Goal: Transaction & Acquisition: Purchase product/service

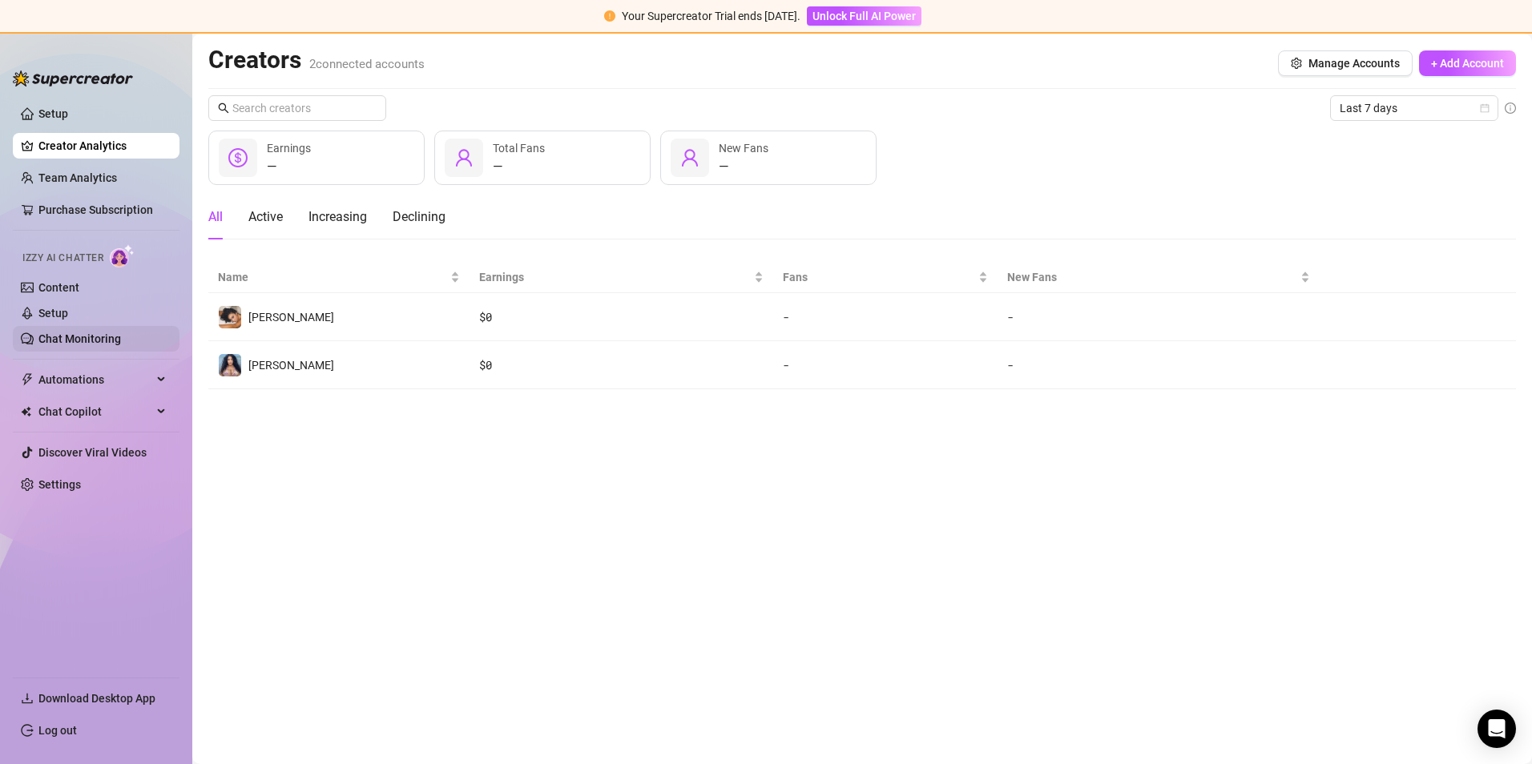
click at [91, 334] on link "Chat Monitoring" at bounding box center [79, 339] width 83 height 13
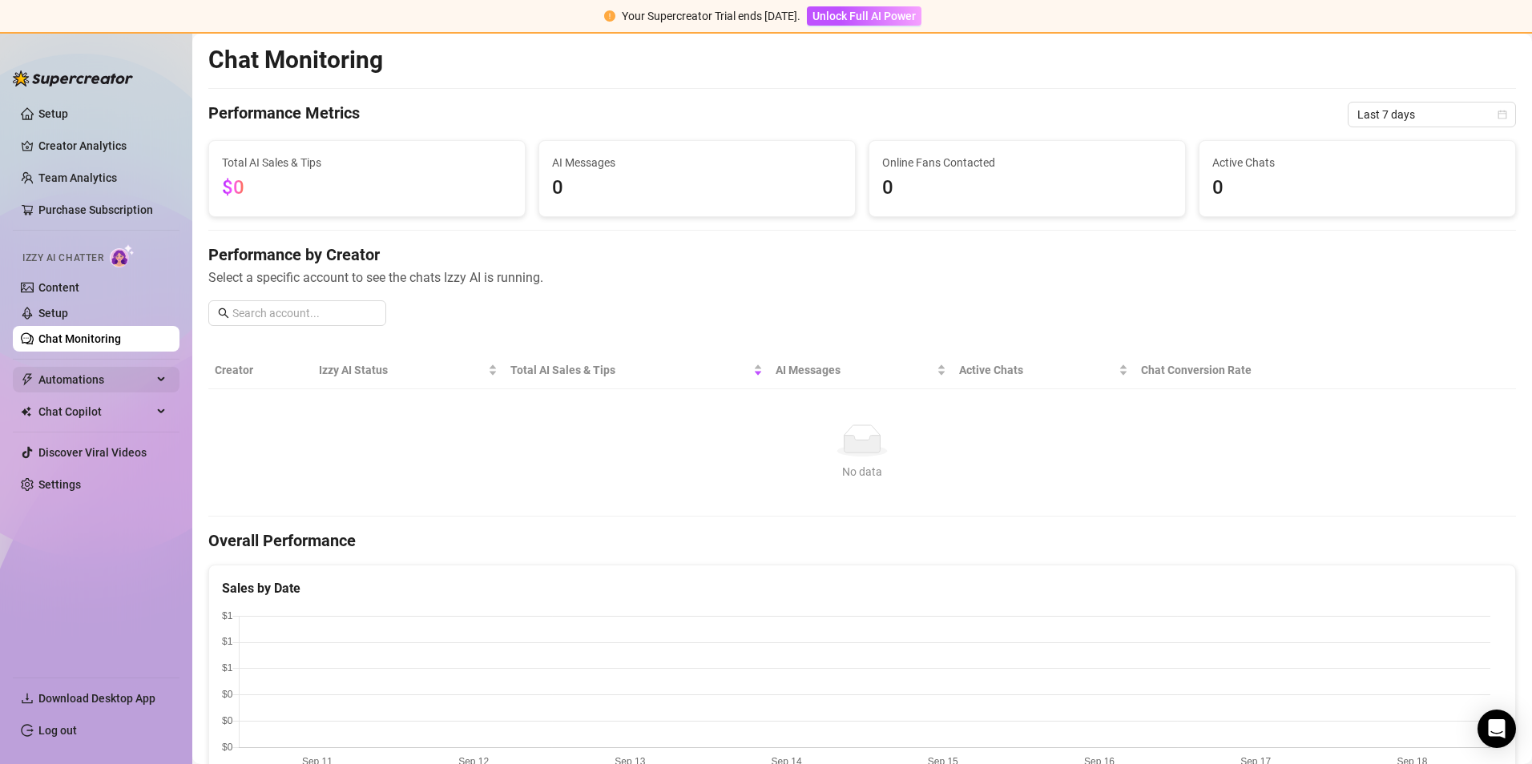
click at [87, 378] on span "Automations" at bounding box center [95, 380] width 114 height 26
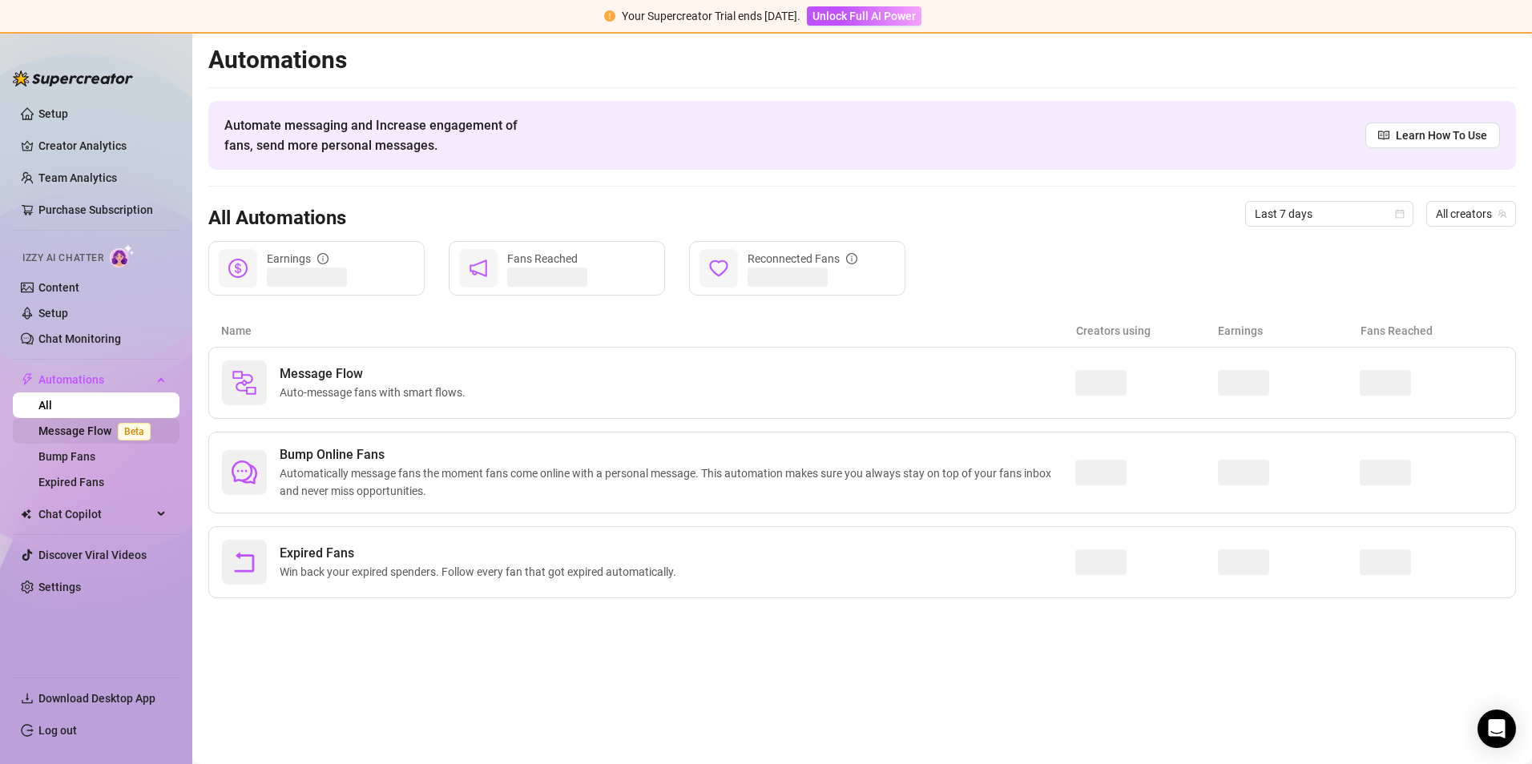
click at [63, 429] on link "Message Flow Beta" at bounding box center [97, 431] width 119 height 13
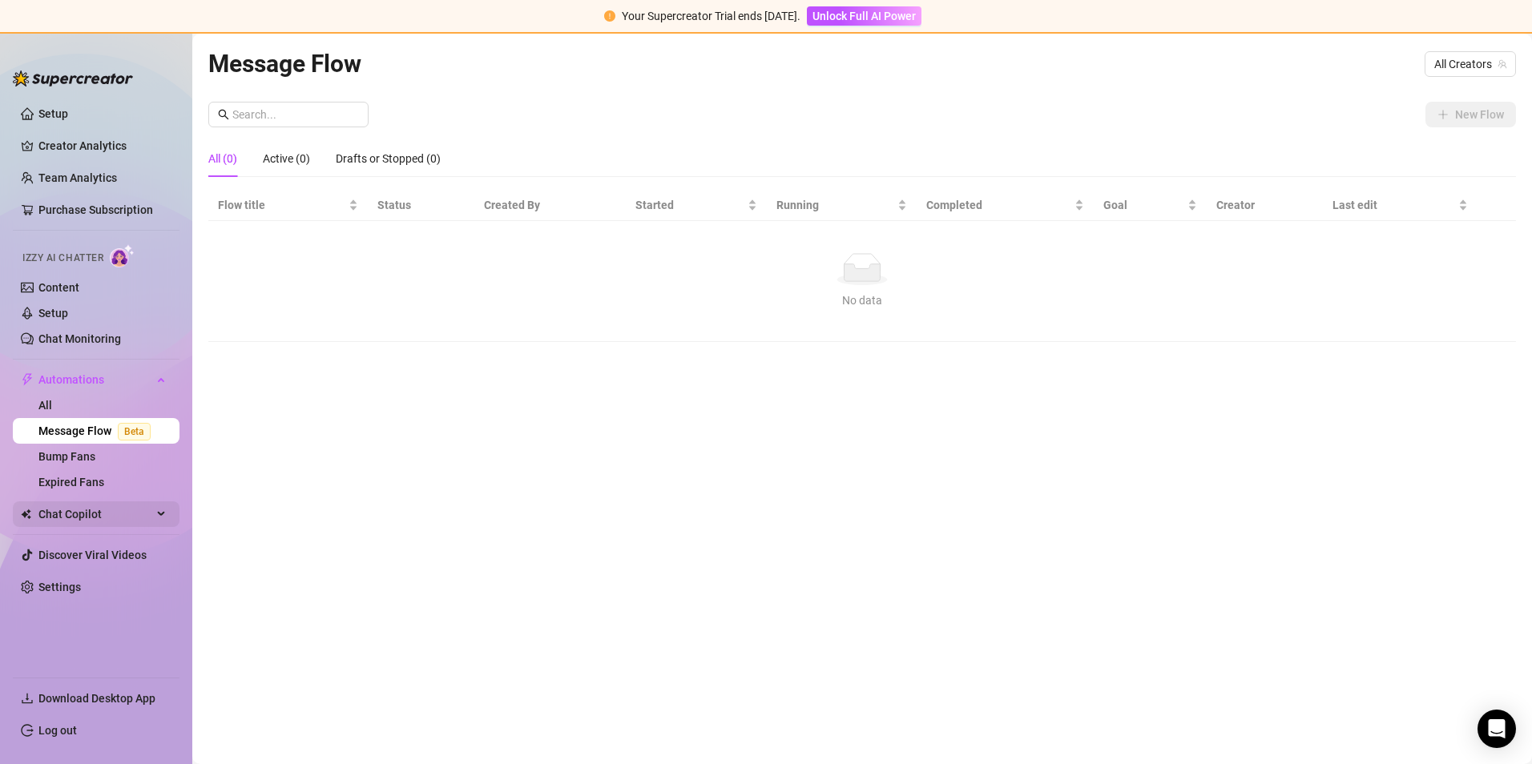
click at [82, 510] on span "Chat Copilot" at bounding box center [95, 515] width 114 height 26
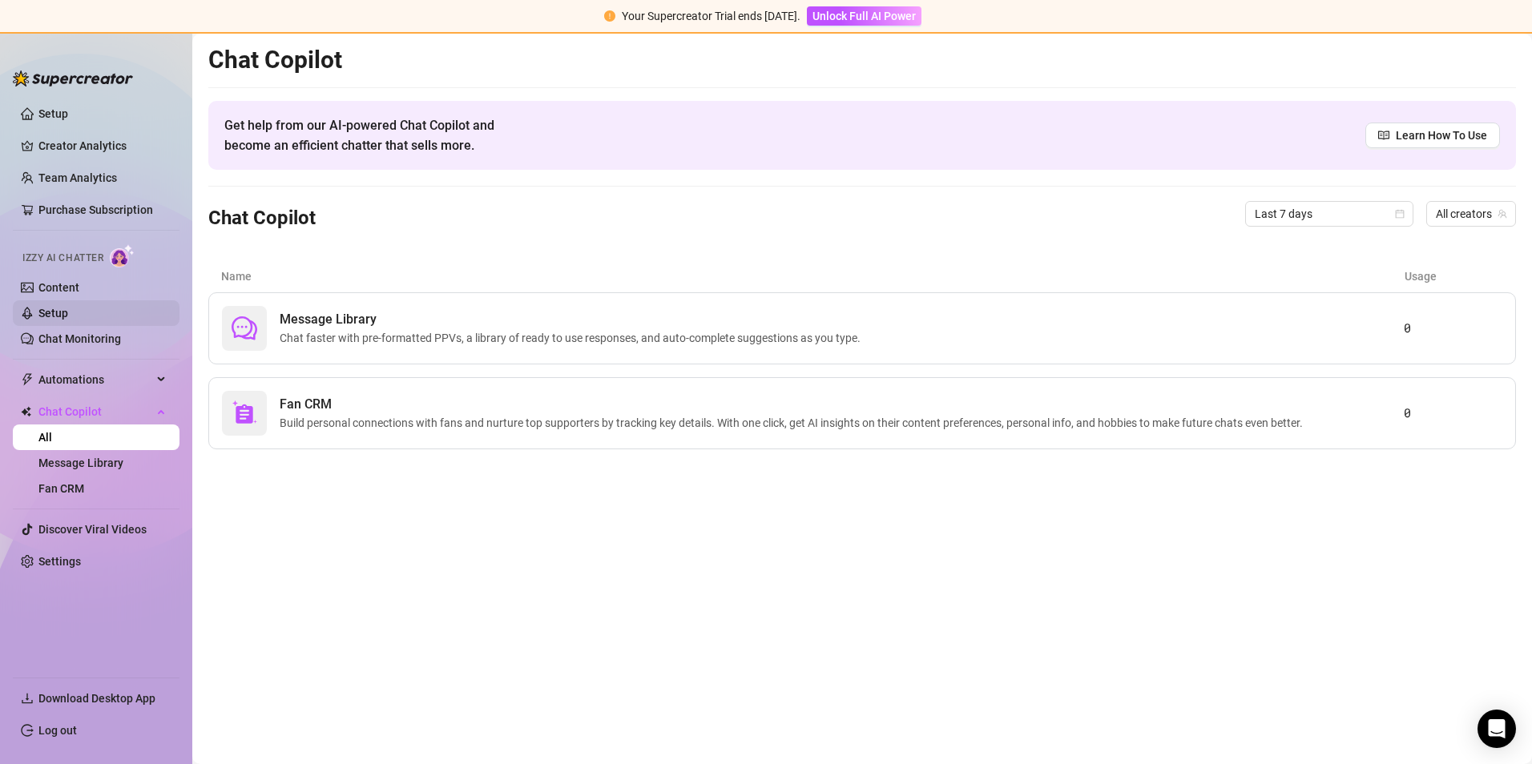
click at [68, 310] on link "Setup" at bounding box center [53, 313] width 30 height 13
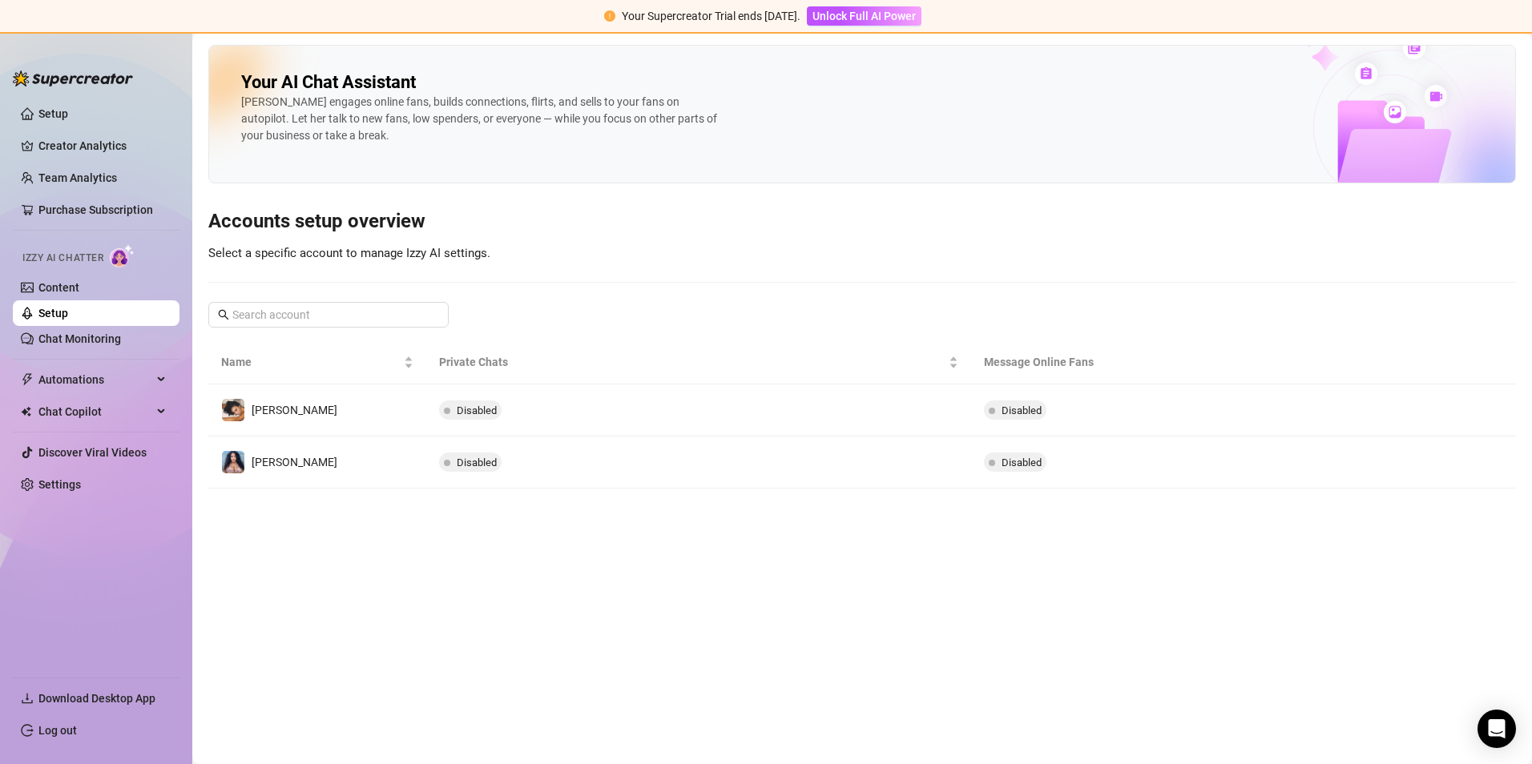
click at [13, 764] on img at bounding box center [6, 770] width 13 height 13
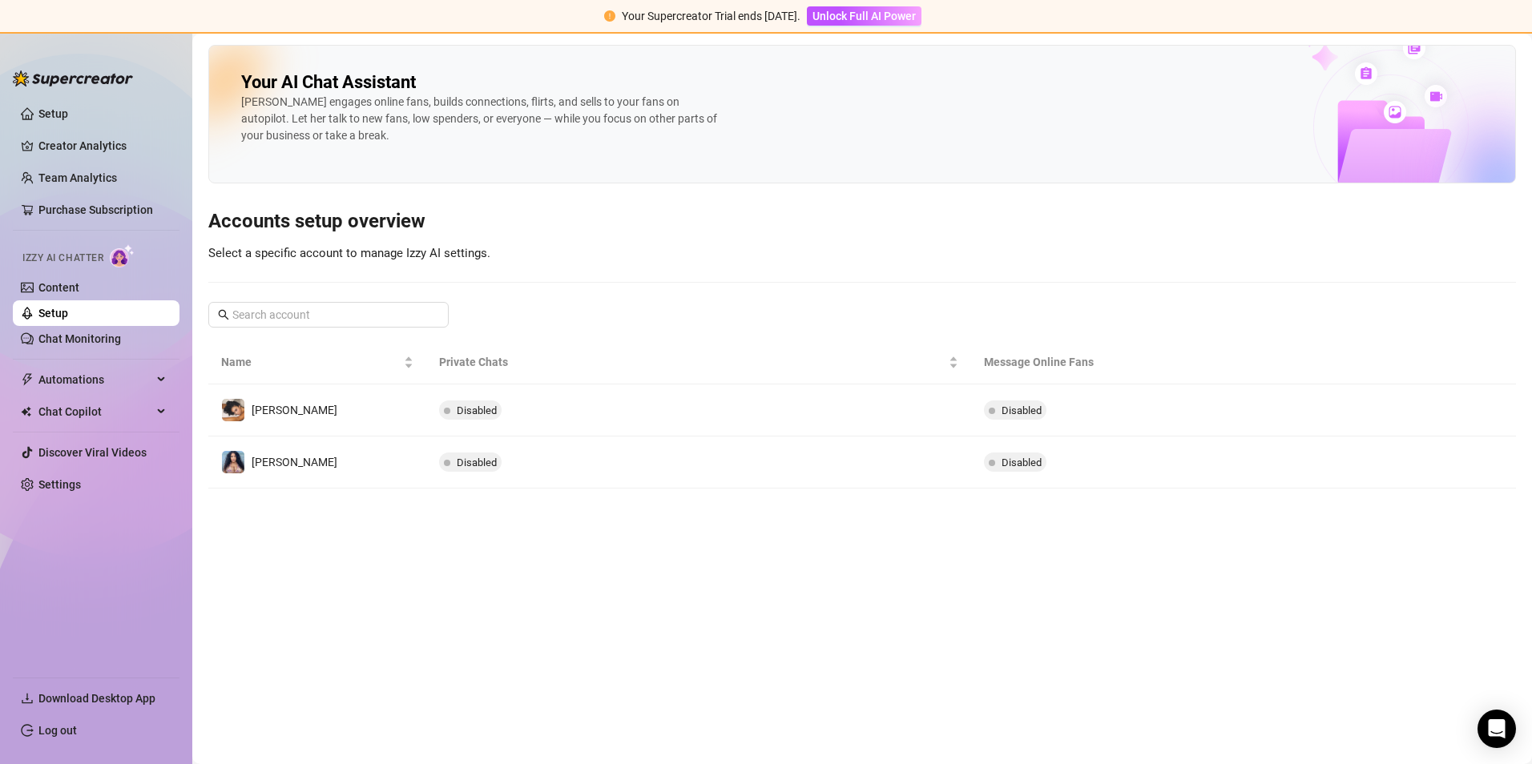
click at [13, 764] on img at bounding box center [6, 770] width 13 height 13
click at [1528, 764] on div at bounding box center [766, 772] width 1532 height 16
click at [1525, 764] on div at bounding box center [766, 772] width 1532 height 16
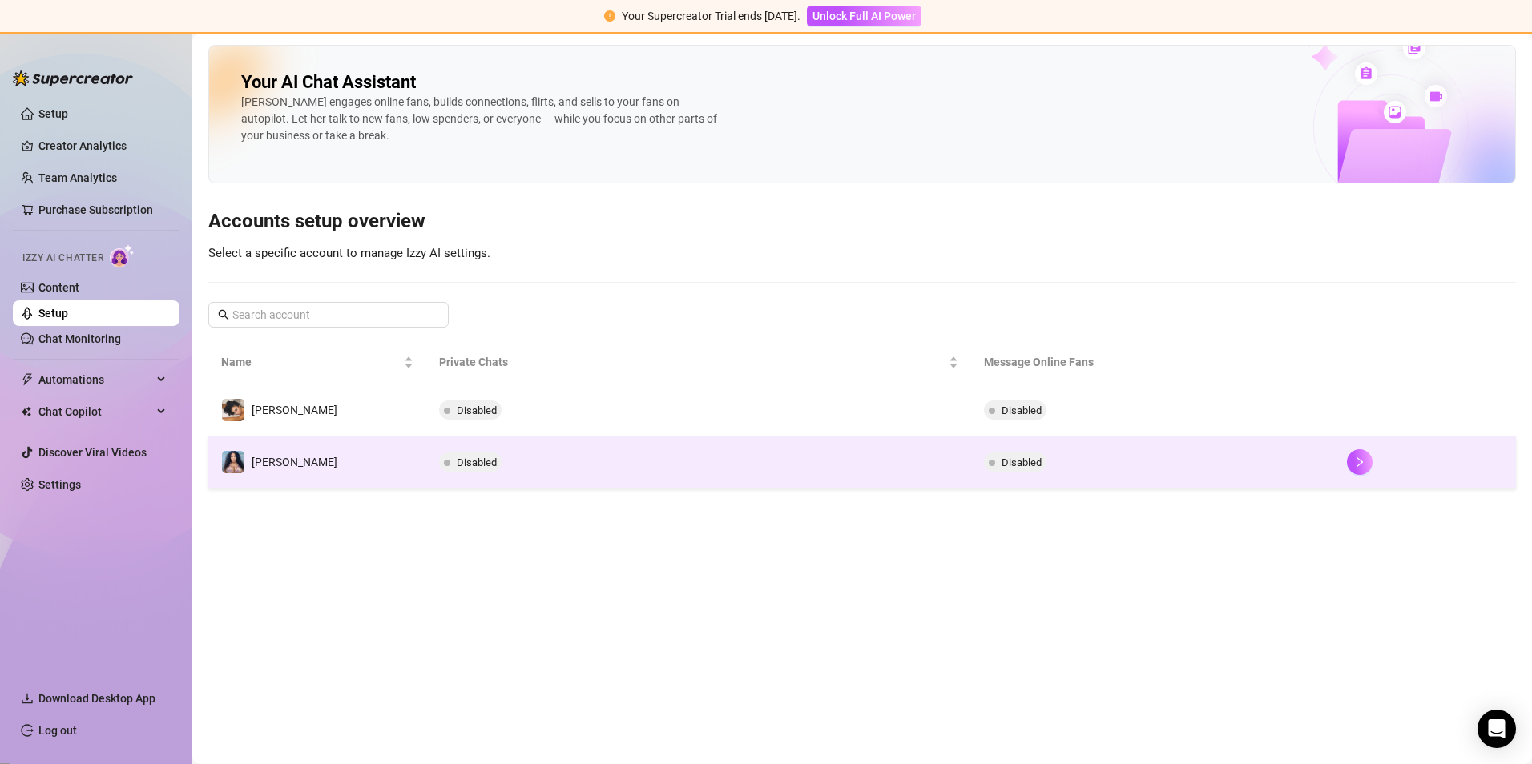
drag, startPoint x: 1490, startPoint y: 385, endPoint x: 713, endPoint y: 472, distance: 782.0
click at [683, 481] on body "Your Supercreator Trial ends [DATE]. Unlock Full AI Power Setup Creator Analyti…" at bounding box center [766, 390] width 1532 height 780
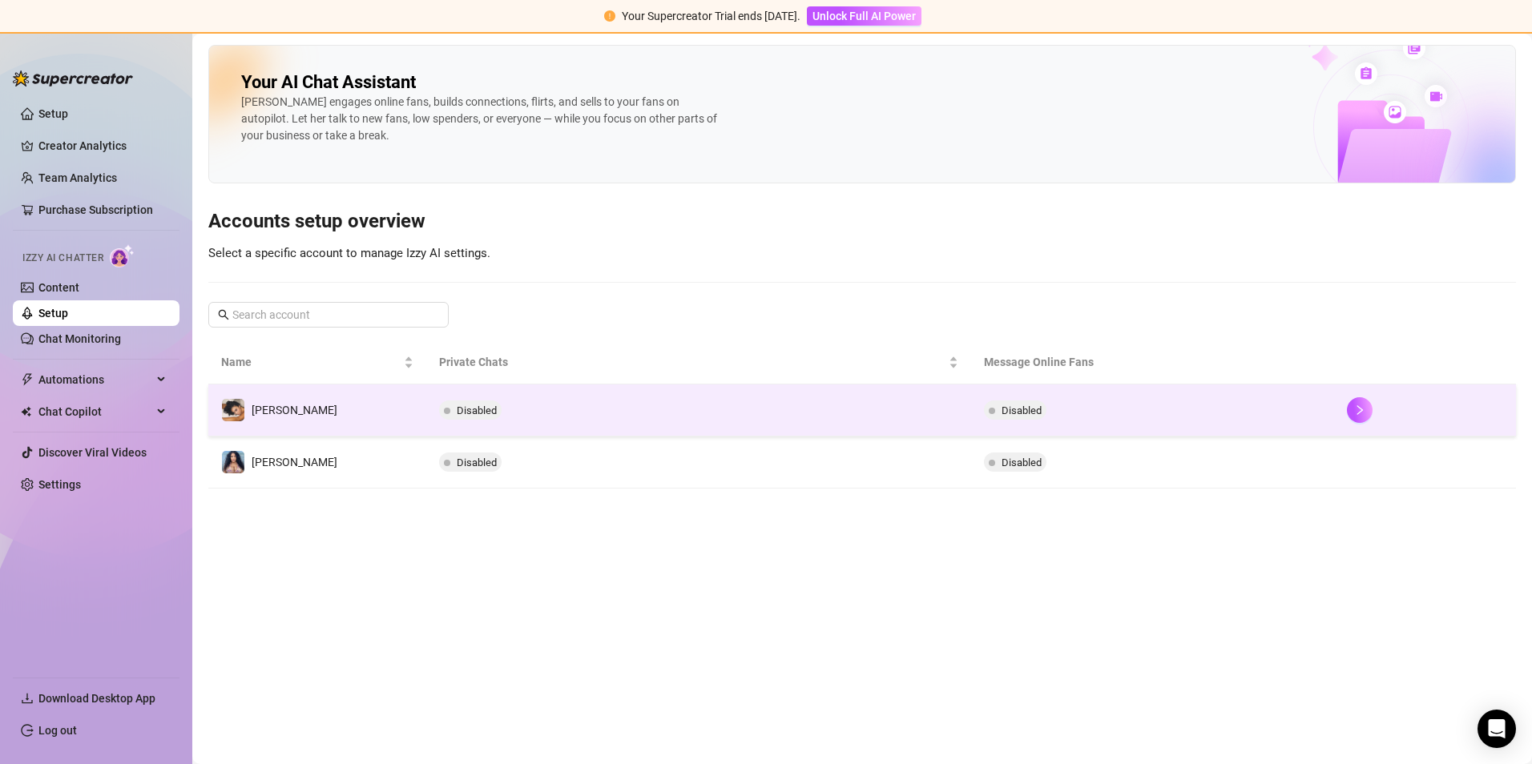
drag, startPoint x: 1517, startPoint y: 381, endPoint x: 1115, endPoint y: 419, distance: 403.2
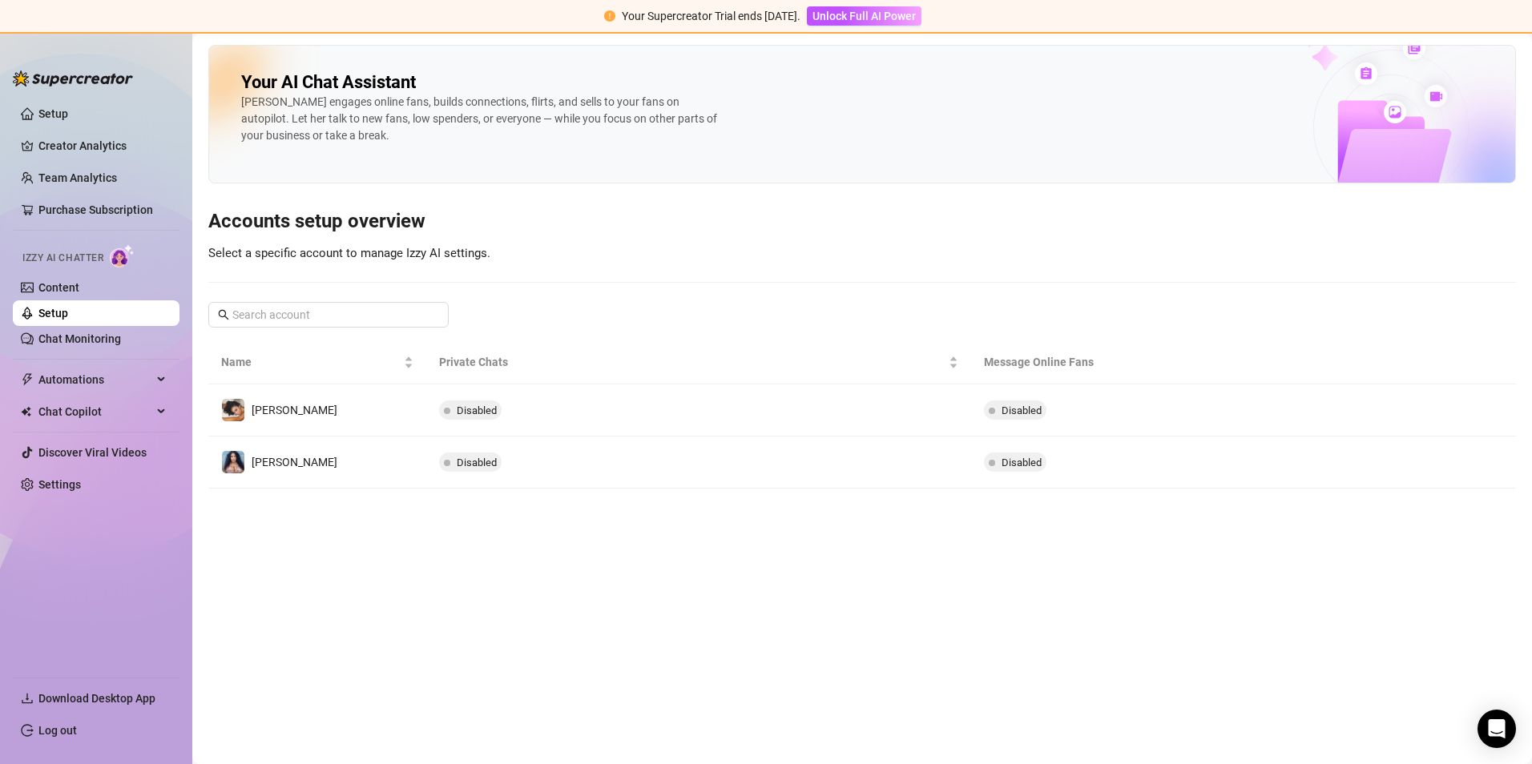
click at [888, 10] on span "Unlock Full AI Power" at bounding box center [863, 16] width 103 height 13
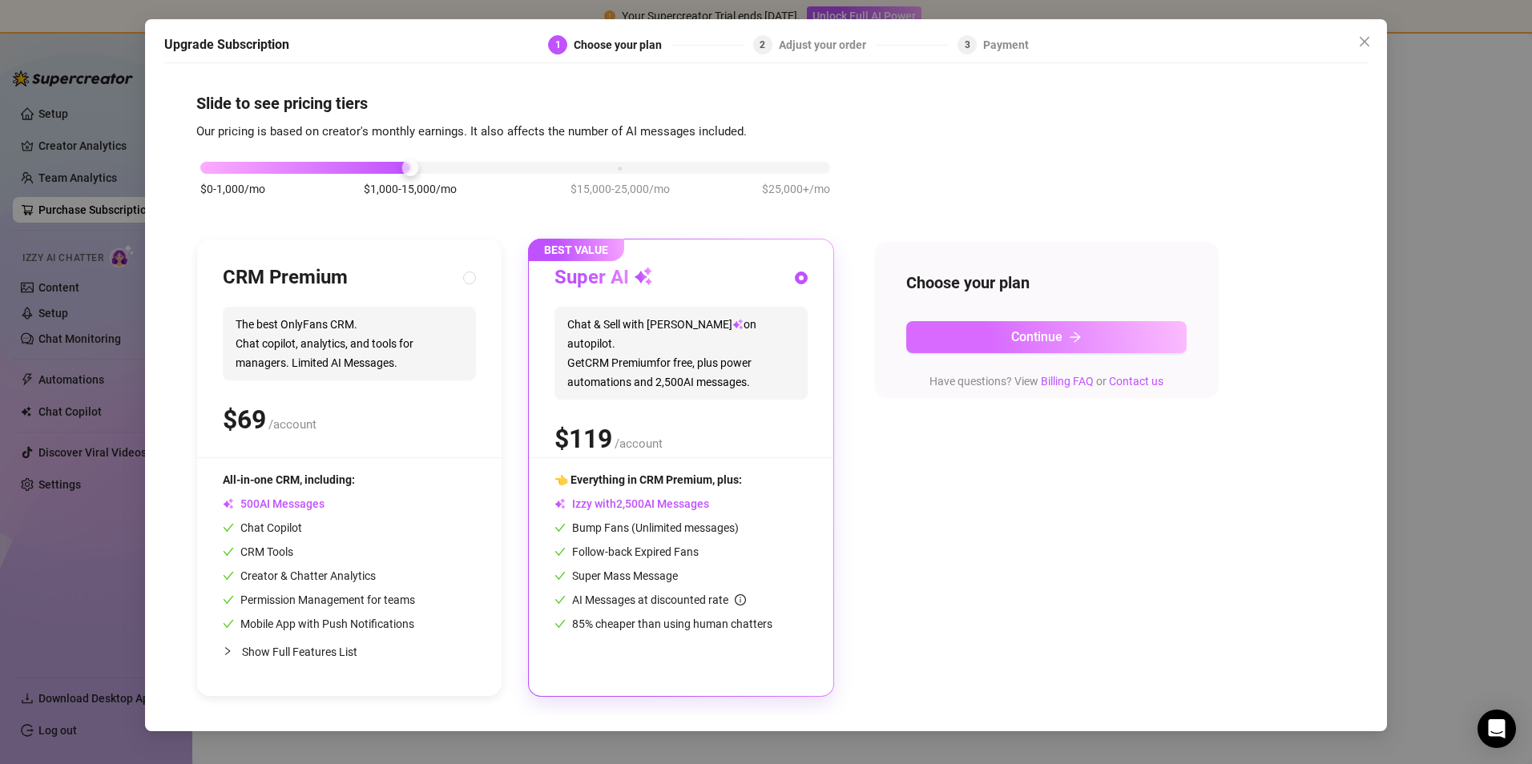
click at [988, 333] on button "Continue" at bounding box center [1046, 337] width 280 height 32
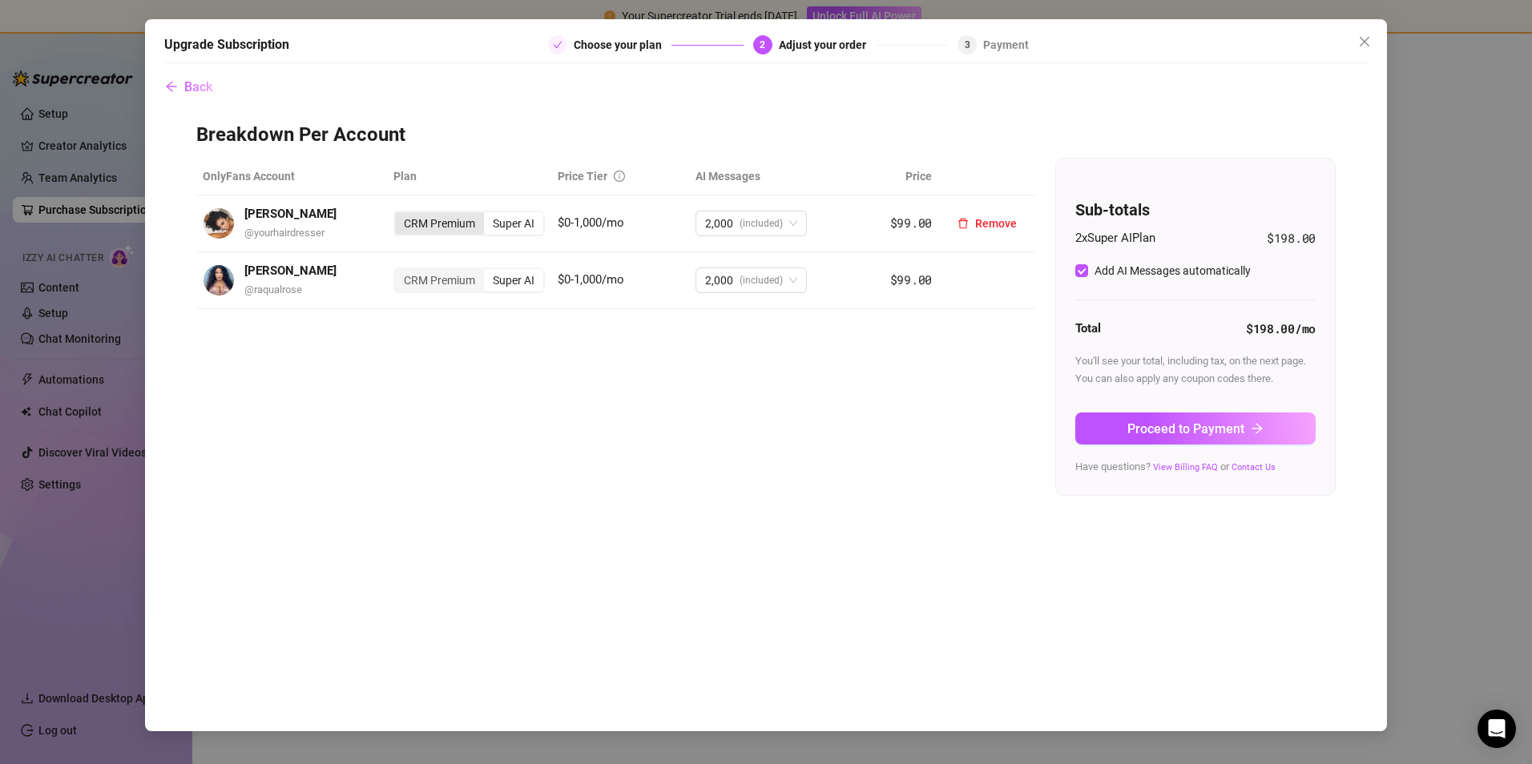
click at [438, 229] on div "CRM Premium" at bounding box center [439, 223] width 89 height 22
click at [399, 215] on input "CRM Premium" at bounding box center [399, 215] width 0 height 0
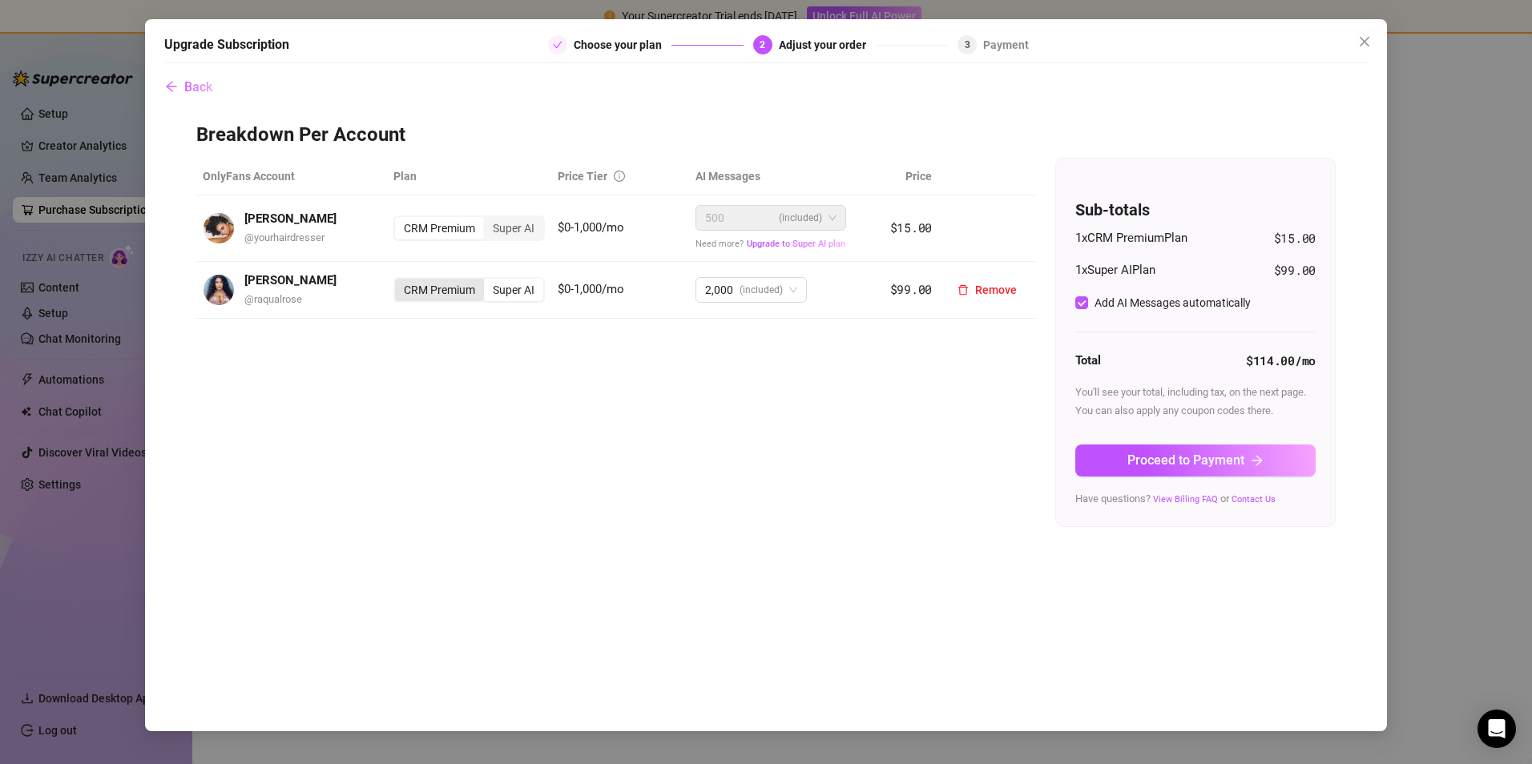
click at [449, 294] on div "CRM Premium" at bounding box center [439, 290] width 89 height 22
click at [399, 281] on input "CRM Premium" at bounding box center [399, 281] width 0 height 0
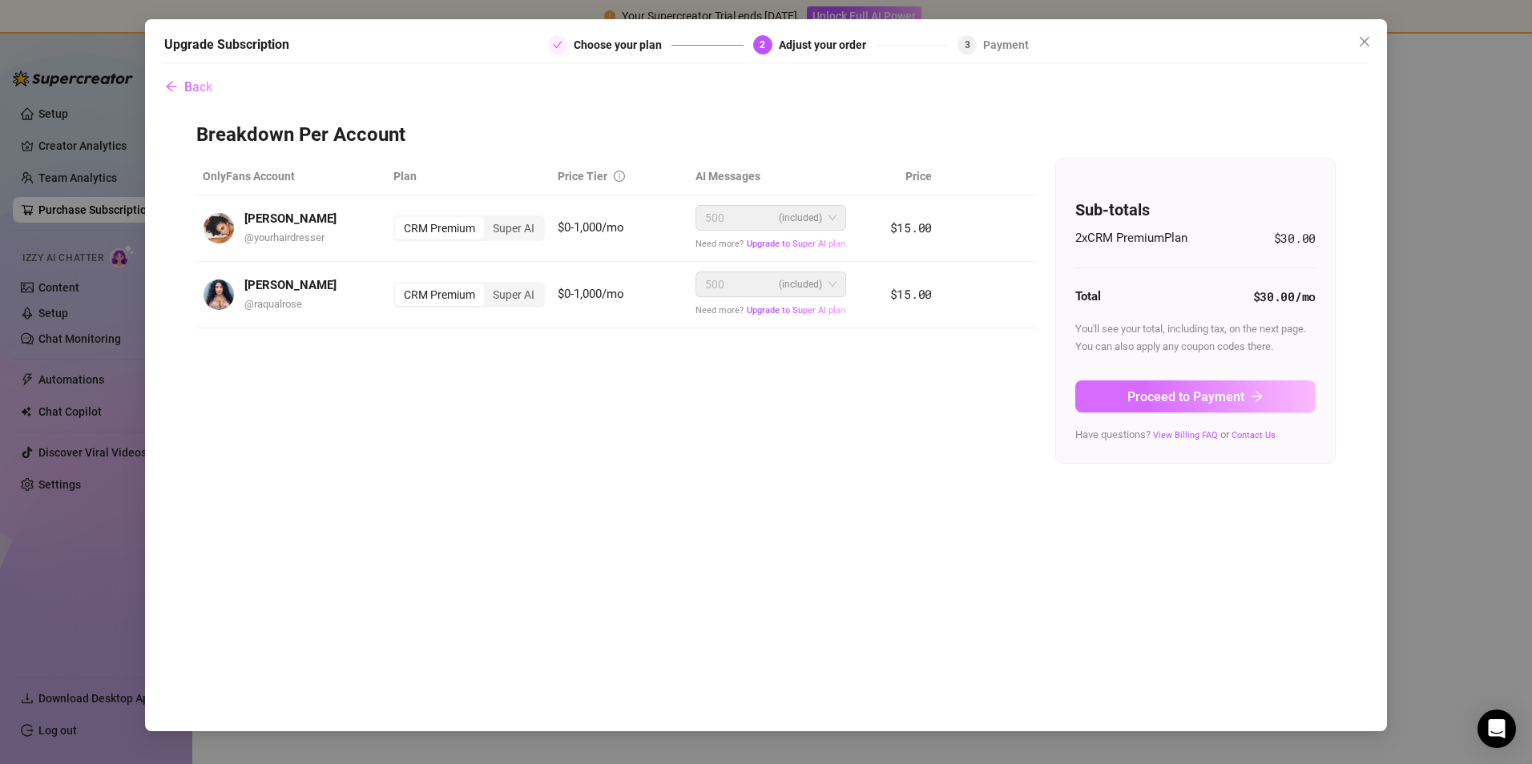
click at [1145, 383] on button "Proceed to Payment" at bounding box center [1195, 397] width 240 height 32
